Goal: Find specific page/section: Find specific page/section

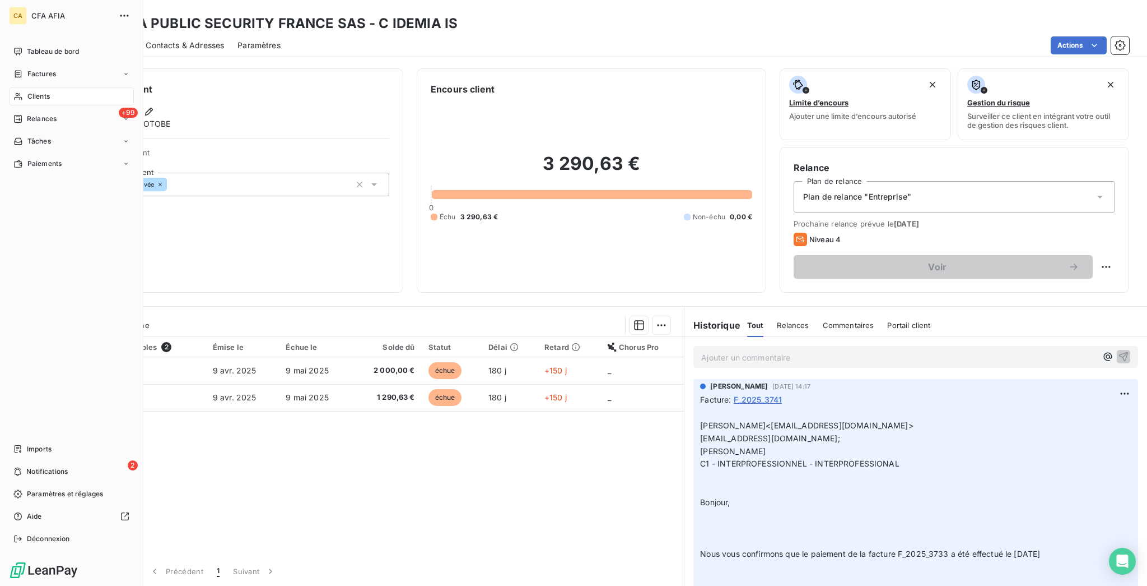
click at [27, 91] on span "Clients" at bounding box center [38, 96] width 22 height 10
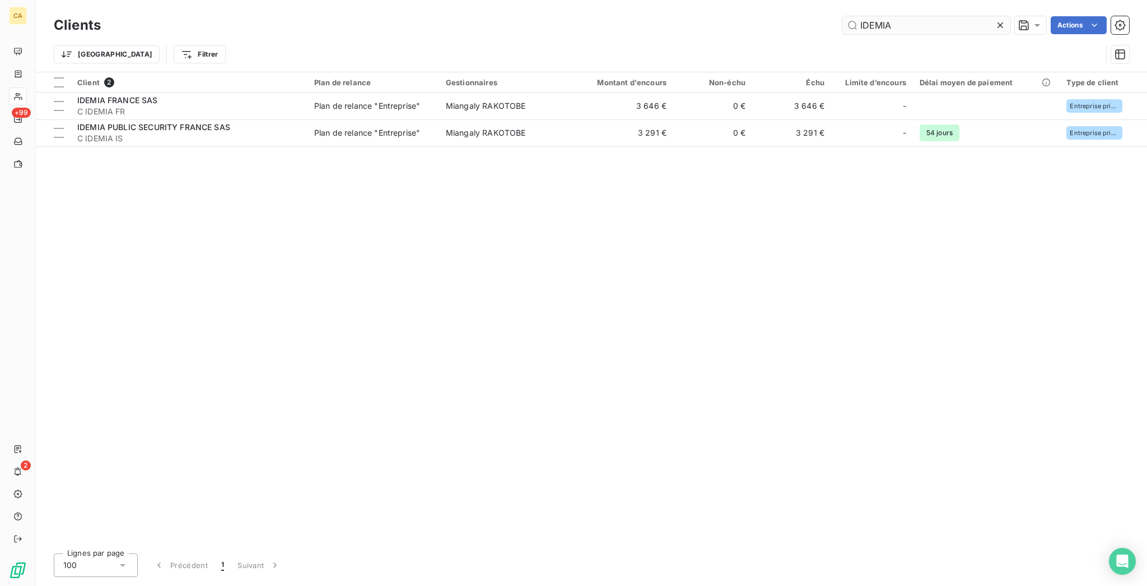
click at [938, 20] on input "IDEMIA" at bounding box center [927, 25] width 168 height 18
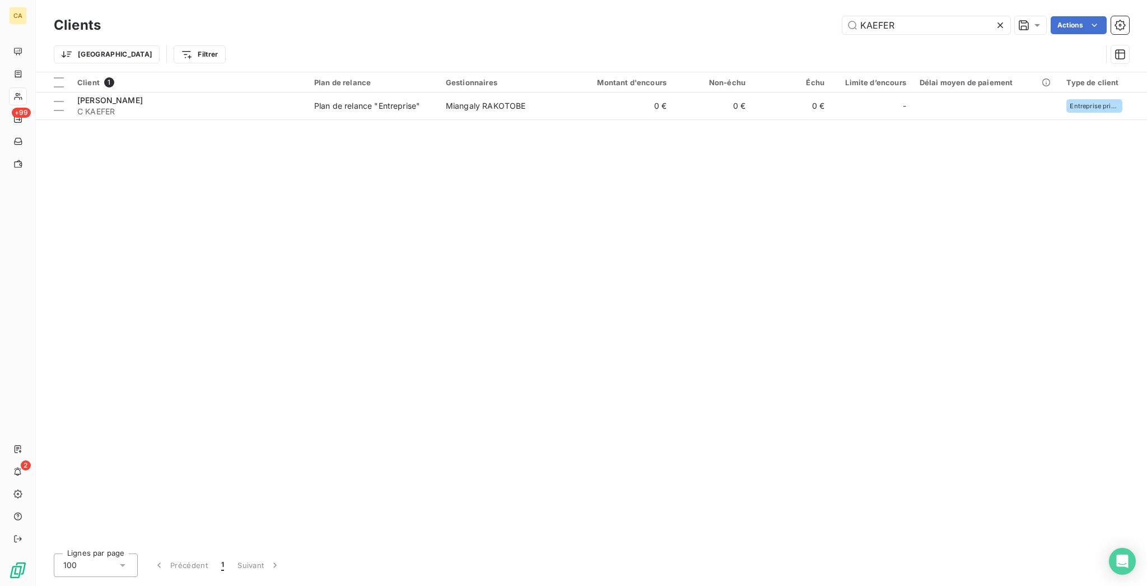
type input "KAEFER"
click at [248, 103] on table "Client 1 Plan de relance Gestionnaires Montant d'encours Non-échu Échu Limite d…" at bounding box center [592, 96] width 1112 height 48
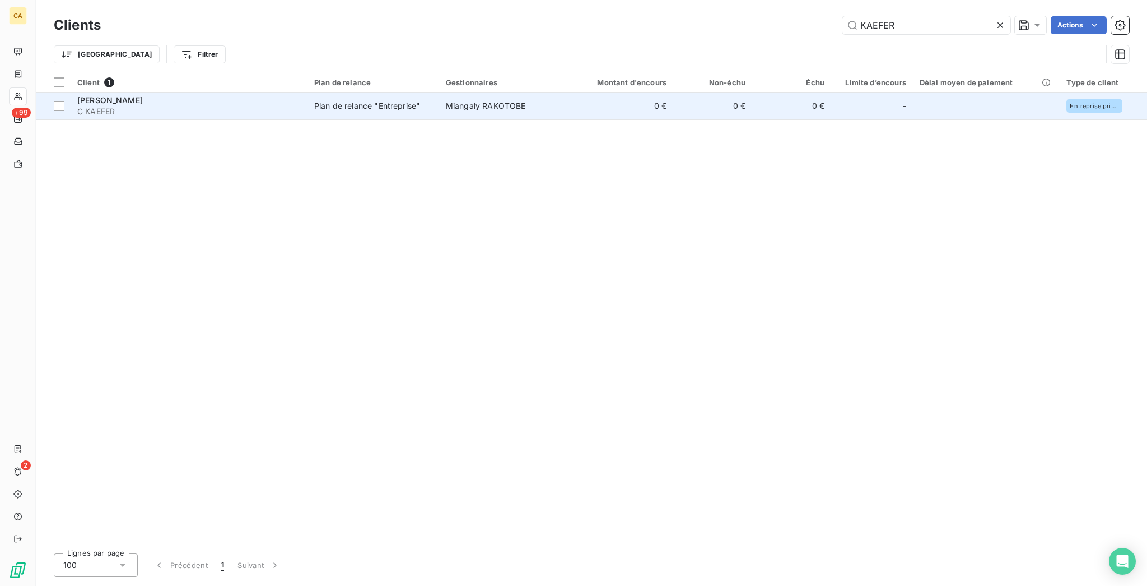
click at [253, 106] on span "C KAEFER" at bounding box center [189, 111] width 224 height 11
